Goal: Task Accomplishment & Management: Manage account settings

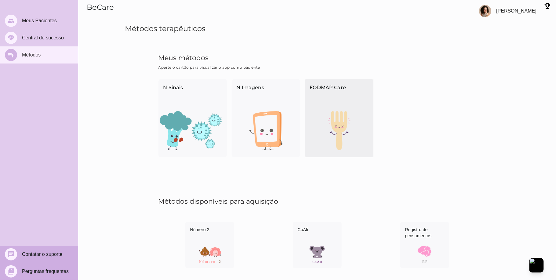
click at [355, 145] on img at bounding box center [339, 130] width 68 height 39
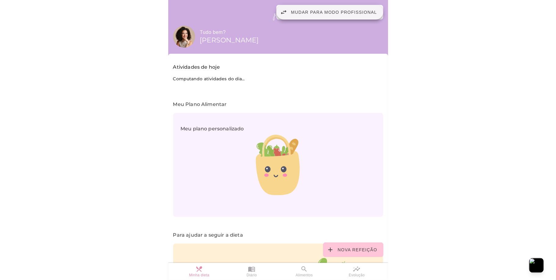
click at [322, 12] on span "Mudar para modo profissional" at bounding box center [334, 12] width 86 height 5
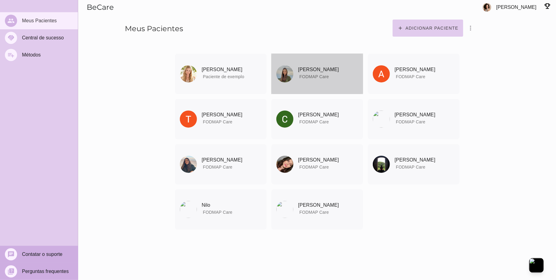
click at [317, 78] on span "FODMAP Care" at bounding box center [315, 76] width 30 height 5
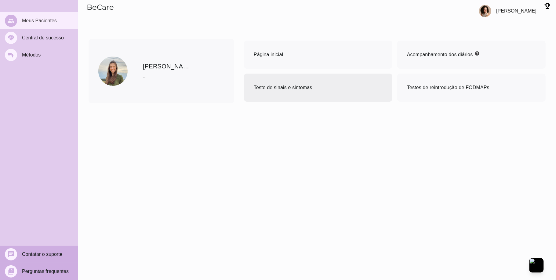
click at [290, 85] on span "Teste de sinais e sintomas" at bounding box center [283, 87] width 59 height 5
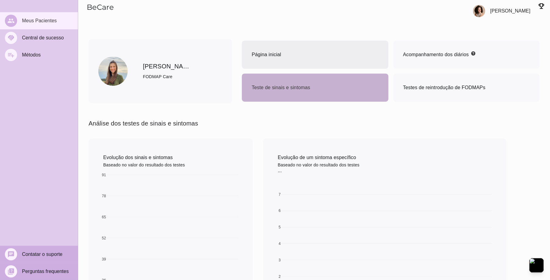
click at [285, 52] on mwc-list-item "Página inicial" at bounding box center [315, 55] width 146 height 28
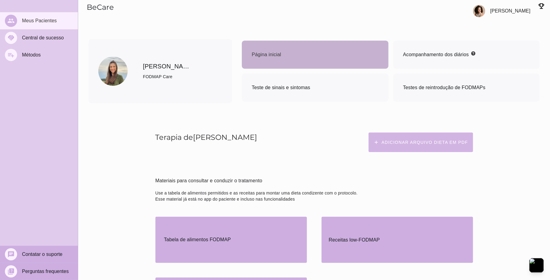
click at [0, 0] on slot "Adicionar arquivo dieta em PDF" at bounding box center [0, 0] width 0 height 0
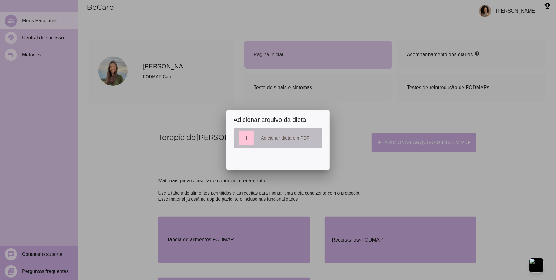
click at [281, 133] on div at bounding box center [278, 138] width 78 height 15
click at [247, 135] on button "add" at bounding box center [246, 138] width 15 height 15
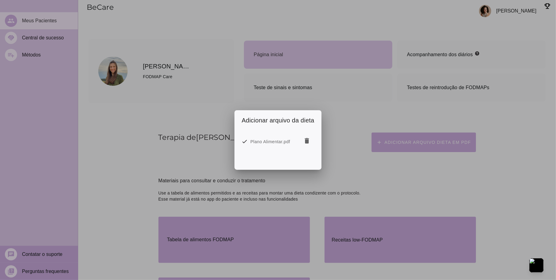
click at [344, 157] on div at bounding box center [278, 140] width 556 height 280
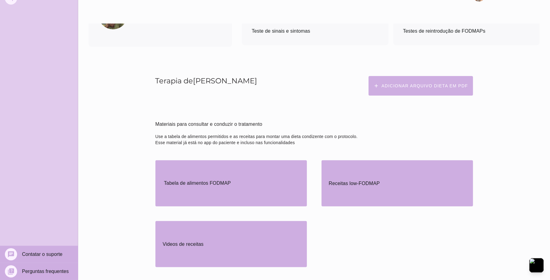
scroll to position [81, 0]
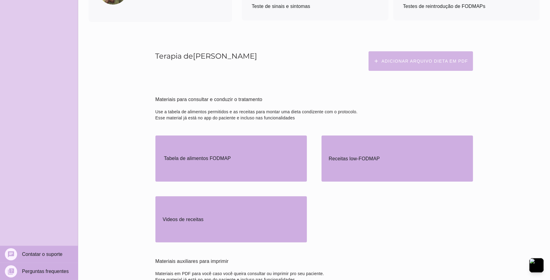
click at [403, 66] on button "add Adicionar arquivo dieta em PDF" at bounding box center [421, 61] width 104 height 20
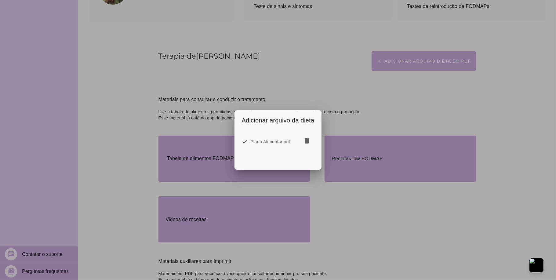
click at [328, 67] on div at bounding box center [278, 140] width 556 height 280
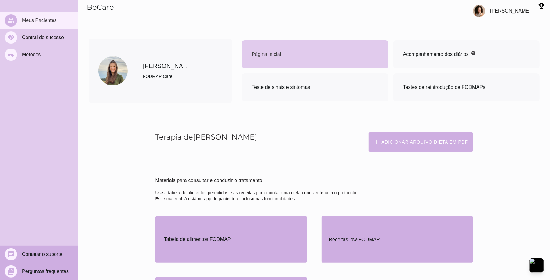
scroll to position [0, 0]
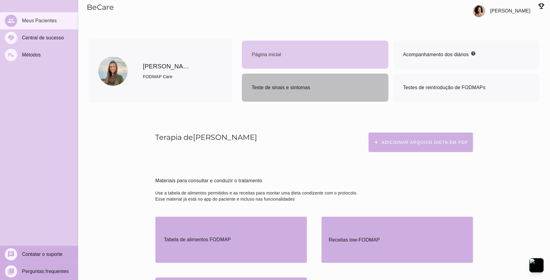
click at [280, 92] on span "Teste de sinais e sintomas" at bounding box center [281, 87] width 59 height 9
